Goal: Task Accomplishment & Management: Manage account settings

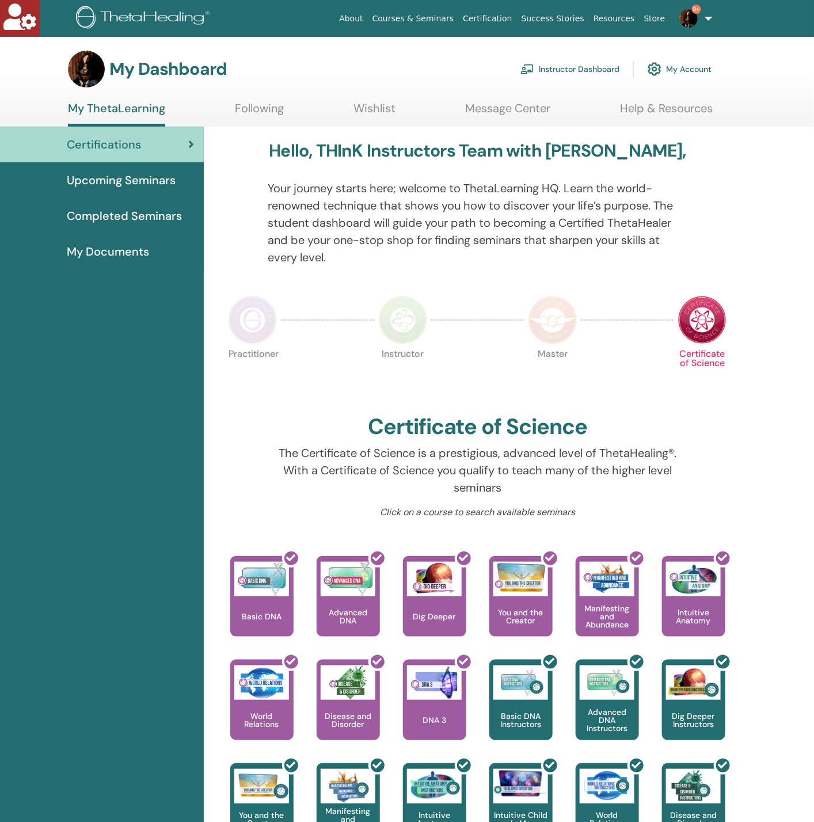
click at [552, 65] on link "Instructor Dashboard" at bounding box center [570, 68] width 99 height 25
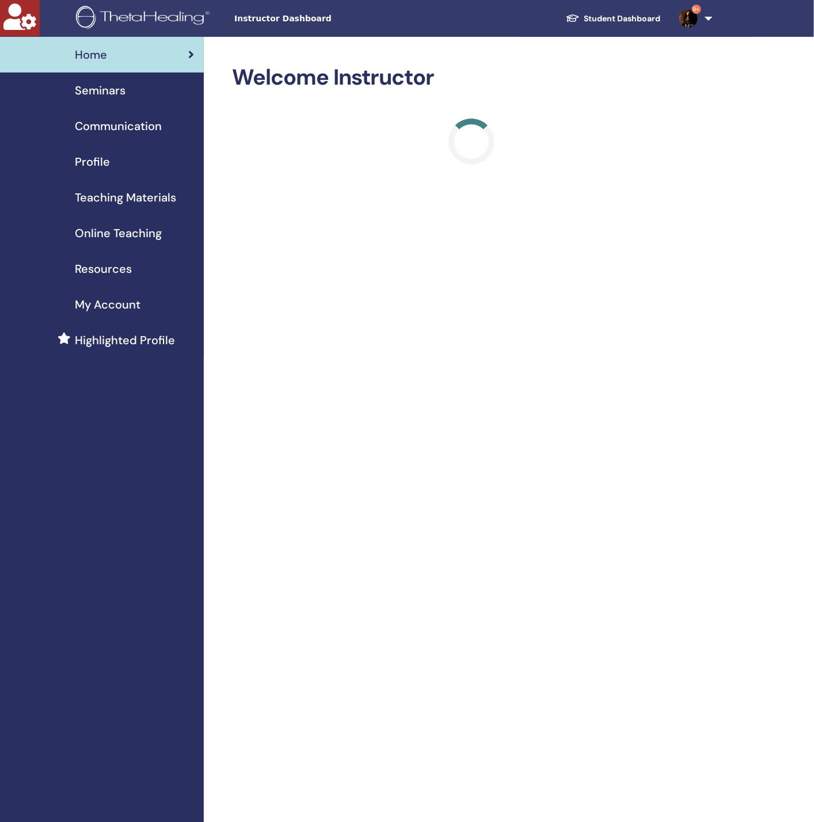
click at [107, 102] on link "Seminars" at bounding box center [102, 91] width 204 height 36
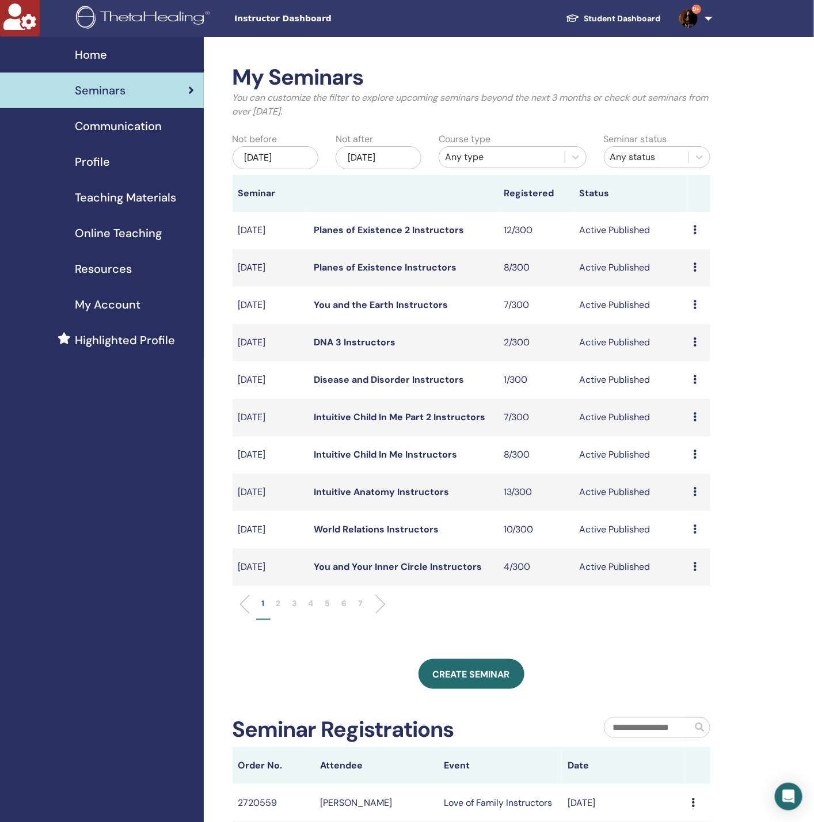
click at [384, 153] on div "Nov/18, 2025" at bounding box center [379, 157] width 86 height 23
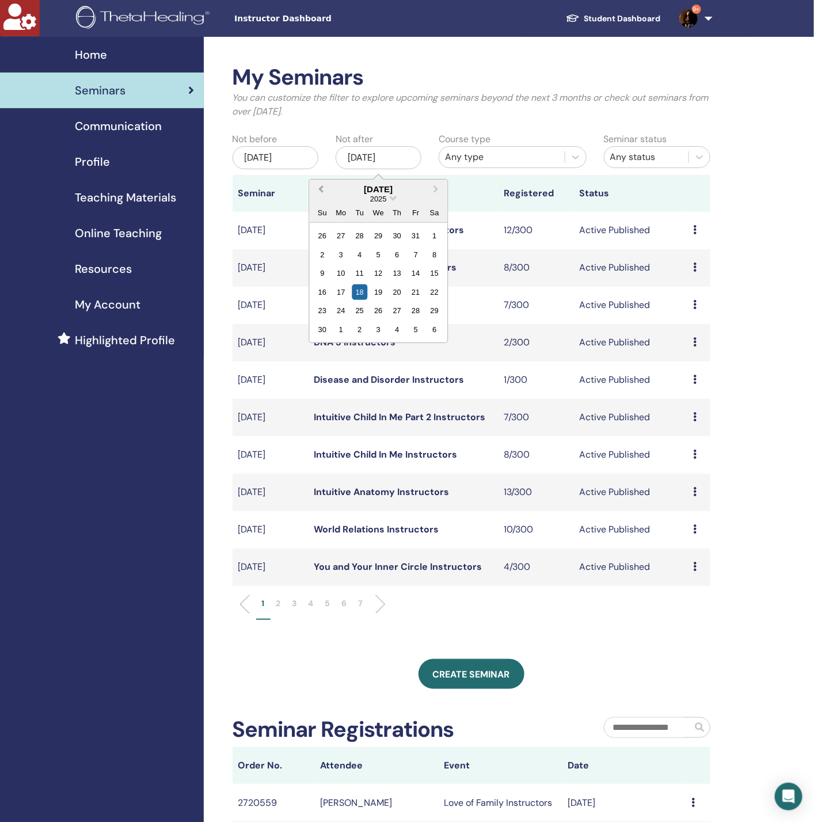
click at [318, 185] on button "Previous Month" at bounding box center [319, 190] width 18 height 18
click at [375, 286] on div "20" at bounding box center [379, 293] width 16 height 16
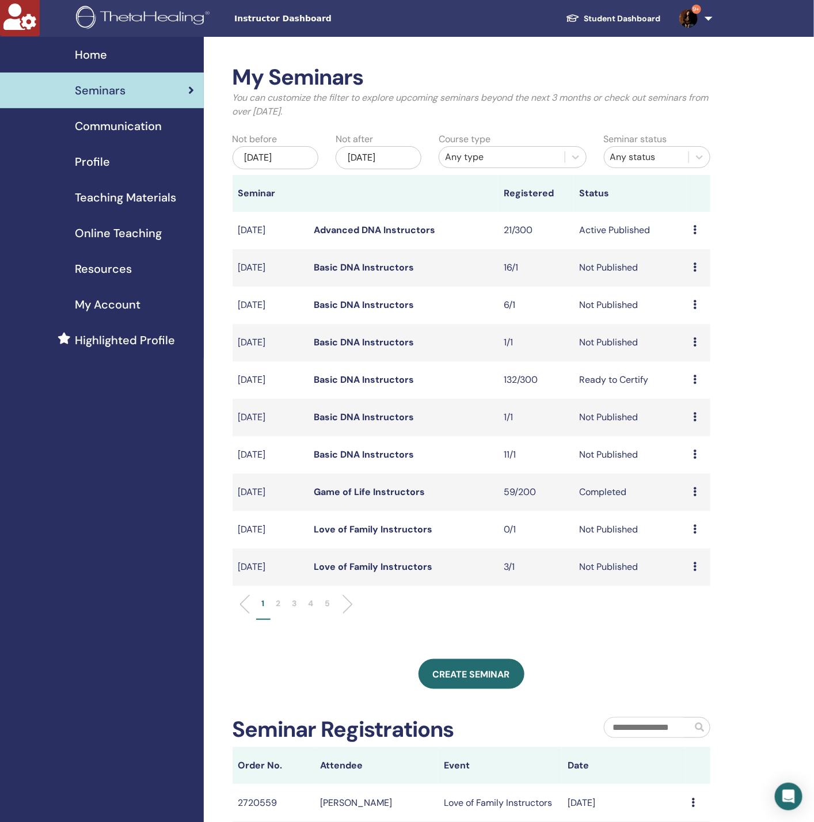
drag, startPoint x: 391, startPoint y: 384, endPoint x: 415, endPoint y: 393, distance: 25.3
click at [415, 393] on td "Basic DNA Instructors" at bounding box center [403, 380] width 190 height 37
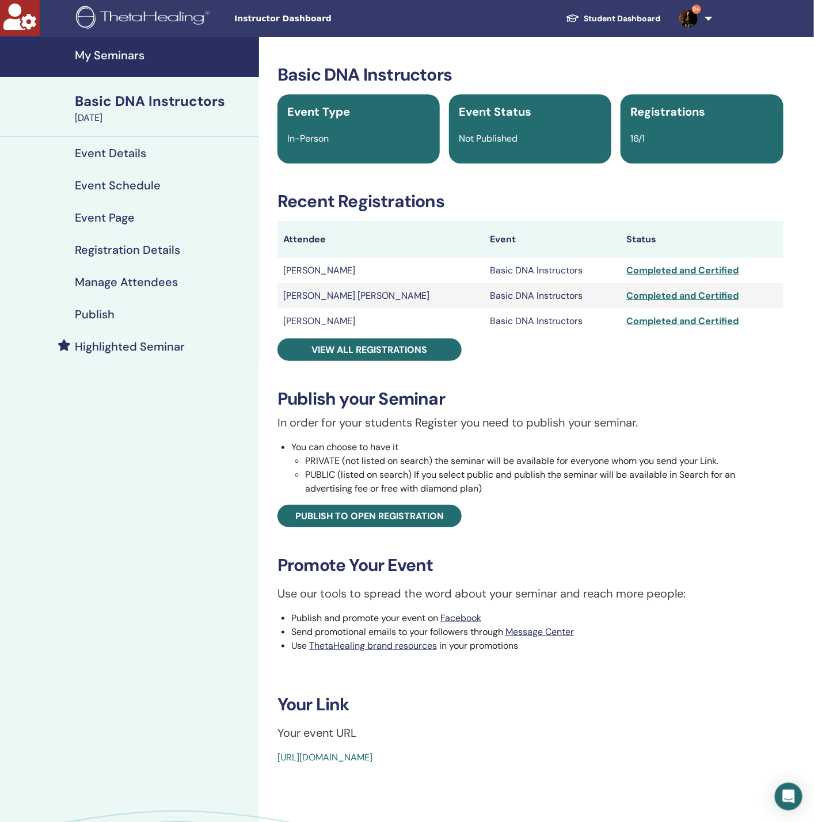
click at [181, 286] on div "Manage Attendees" at bounding box center [129, 282] width 241 height 14
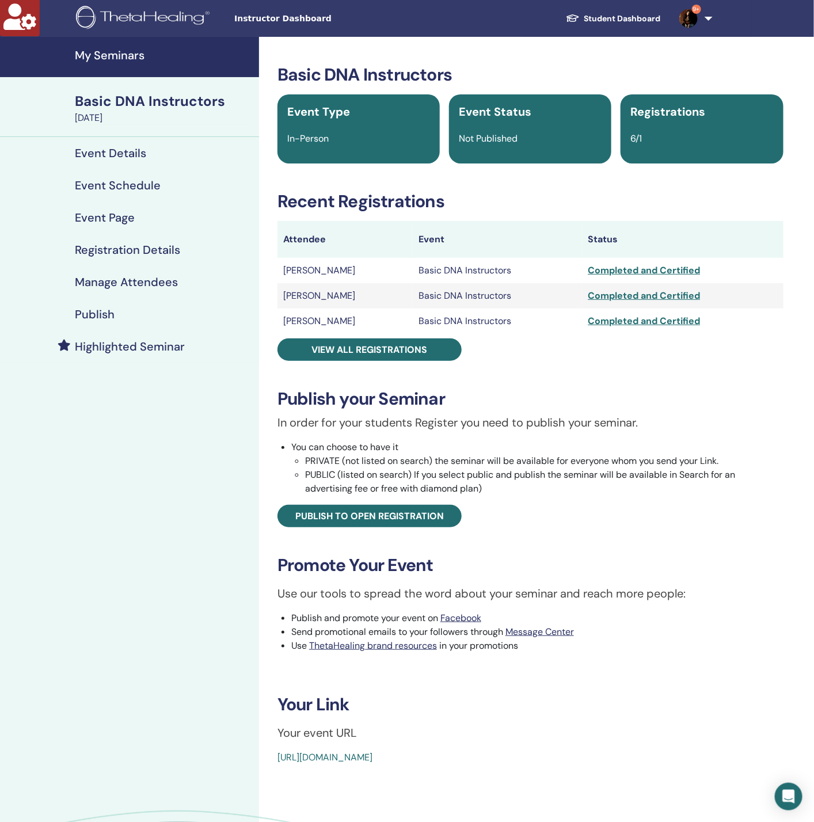
click at [170, 268] on link "Manage Attendees" at bounding box center [129, 282] width 259 height 32
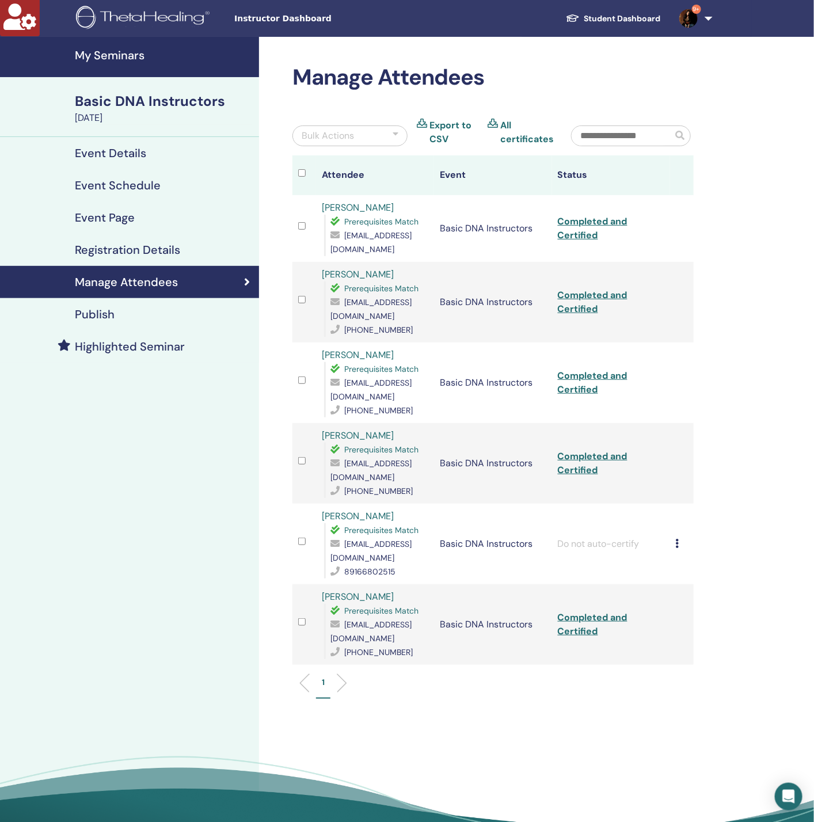
click at [677, 539] on icon at bounding box center [677, 543] width 3 height 9
click at [688, 602] on p "Complete and Certify" at bounding box center [696, 607] width 91 height 14
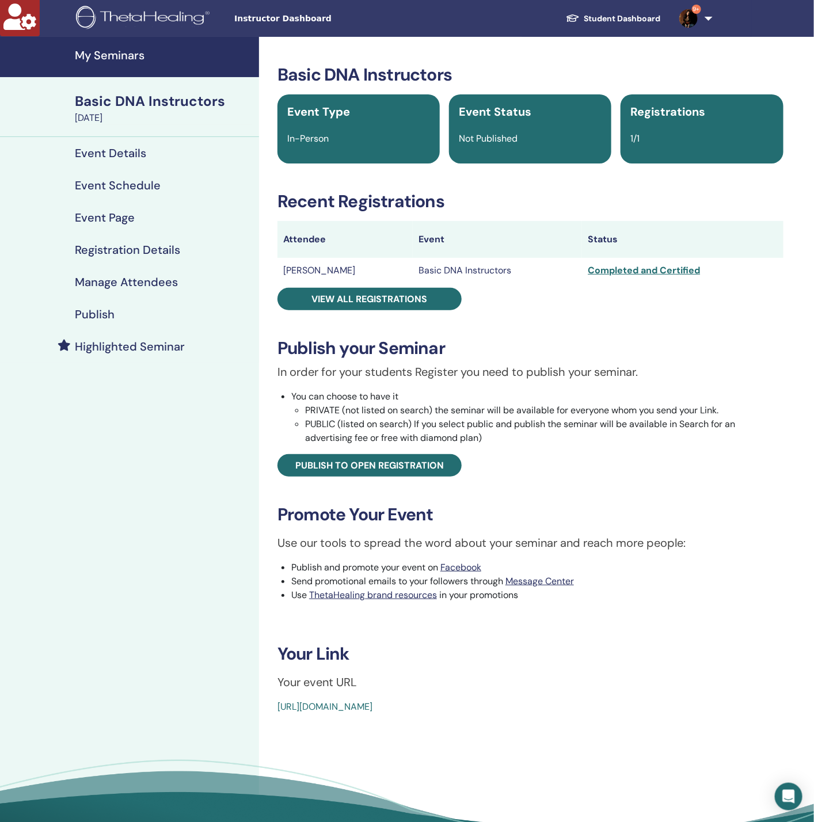
click at [144, 276] on h4 "Manage Attendees" at bounding box center [126, 282] width 103 height 14
